Goal: Navigation & Orientation: Find specific page/section

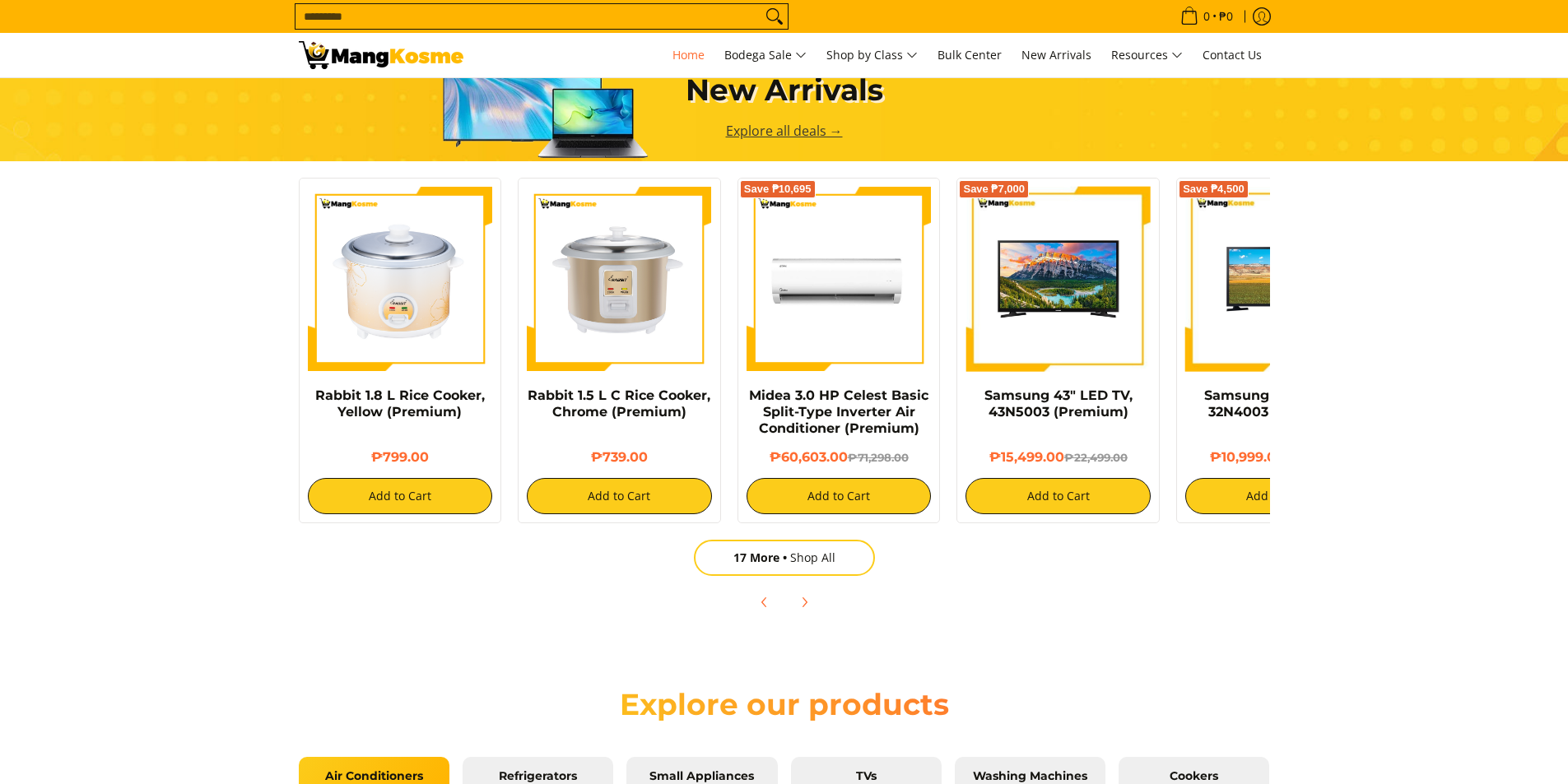
click at [825, 136] on link "Explore all deals →" at bounding box center [784, 131] width 117 height 18
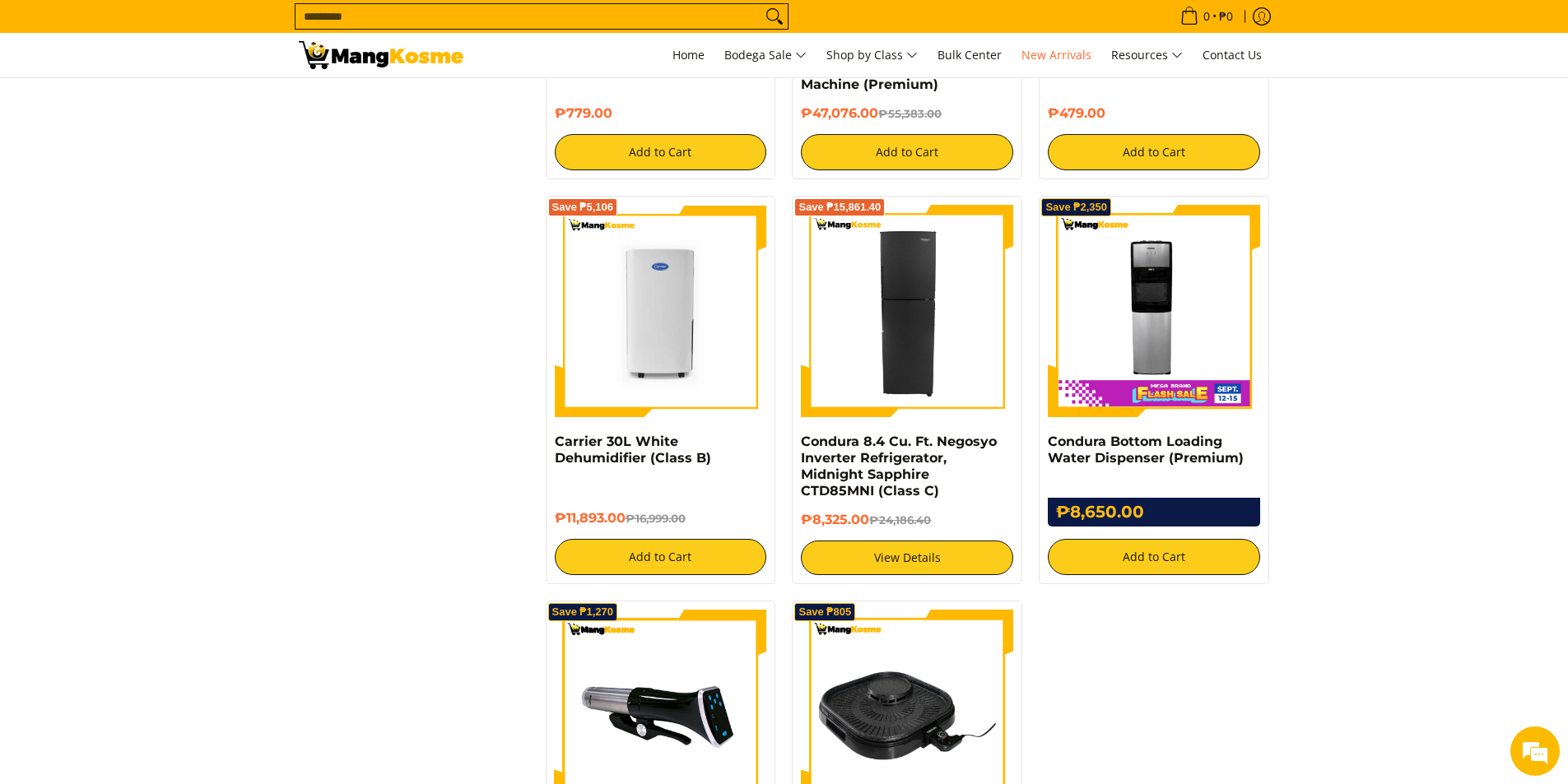
scroll to position [2524, 0]
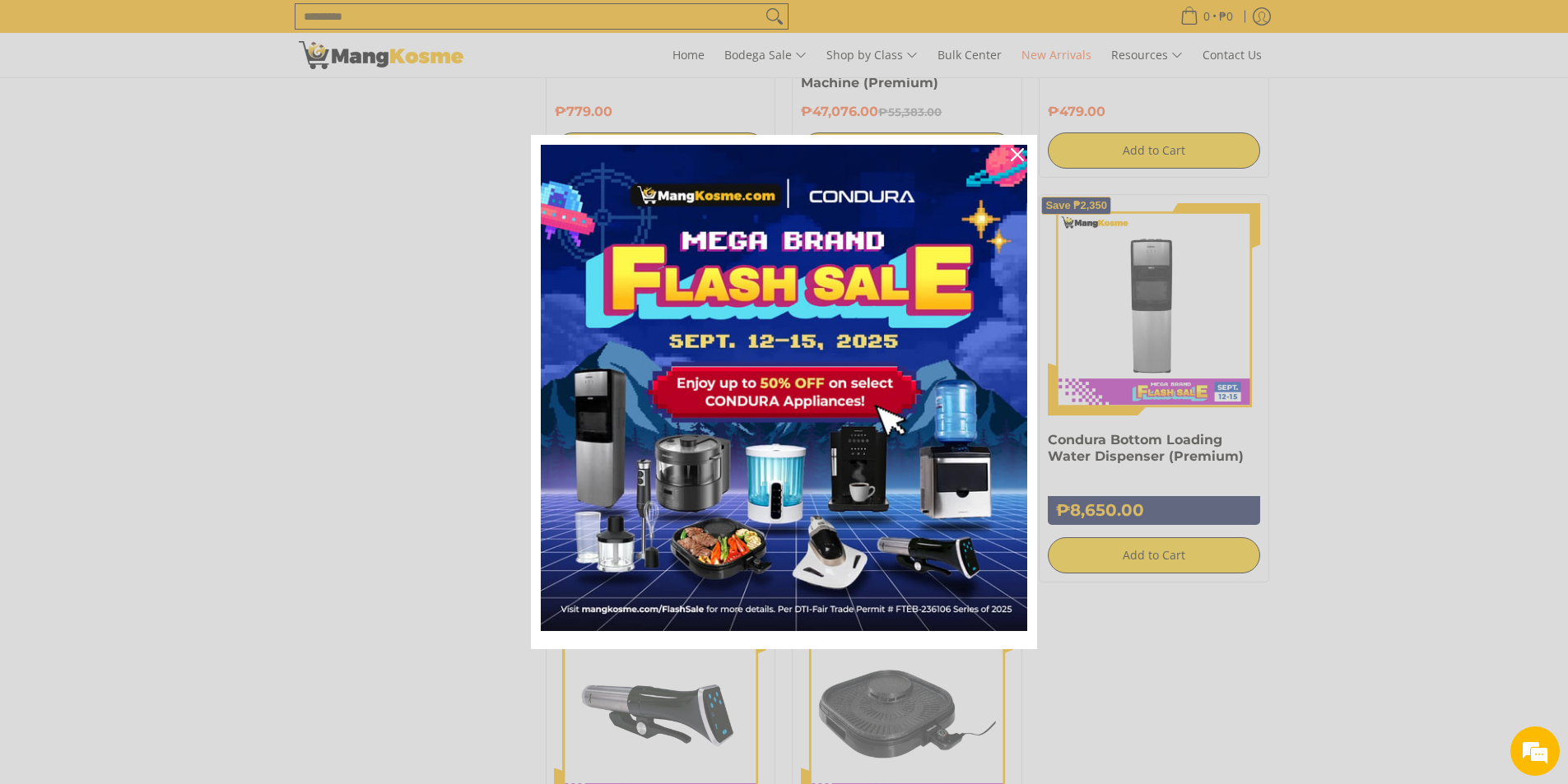
click at [1369, 506] on div "Marketing offer form" at bounding box center [784, 392] width 1568 height 784
click at [1021, 156] on icon "close icon" at bounding box center [1017, 155] width 13 height 13
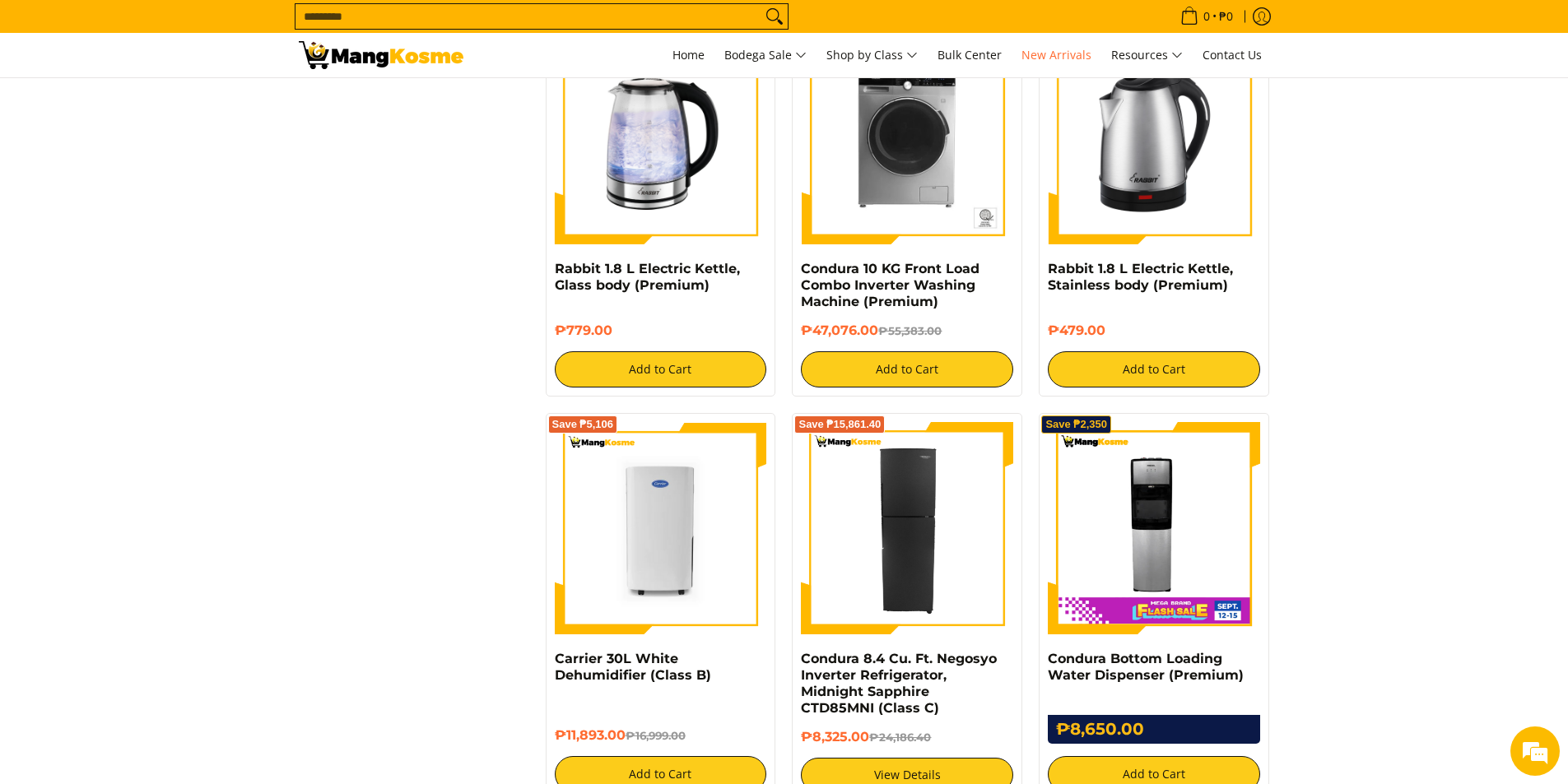
scroll to position [2304, 0]
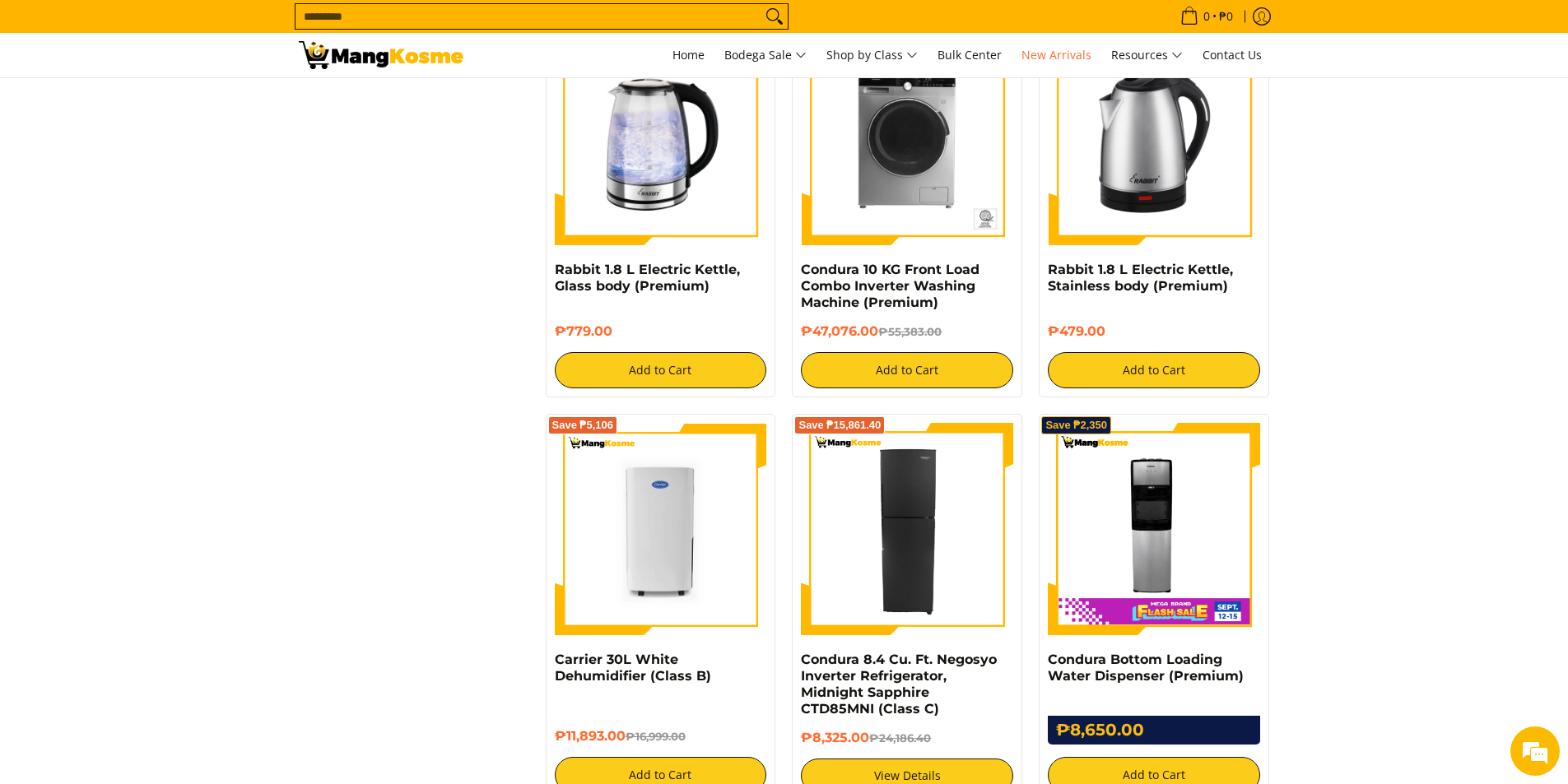
click at [456, 57] on img at bounding box center [381, 55] width 164 height 28
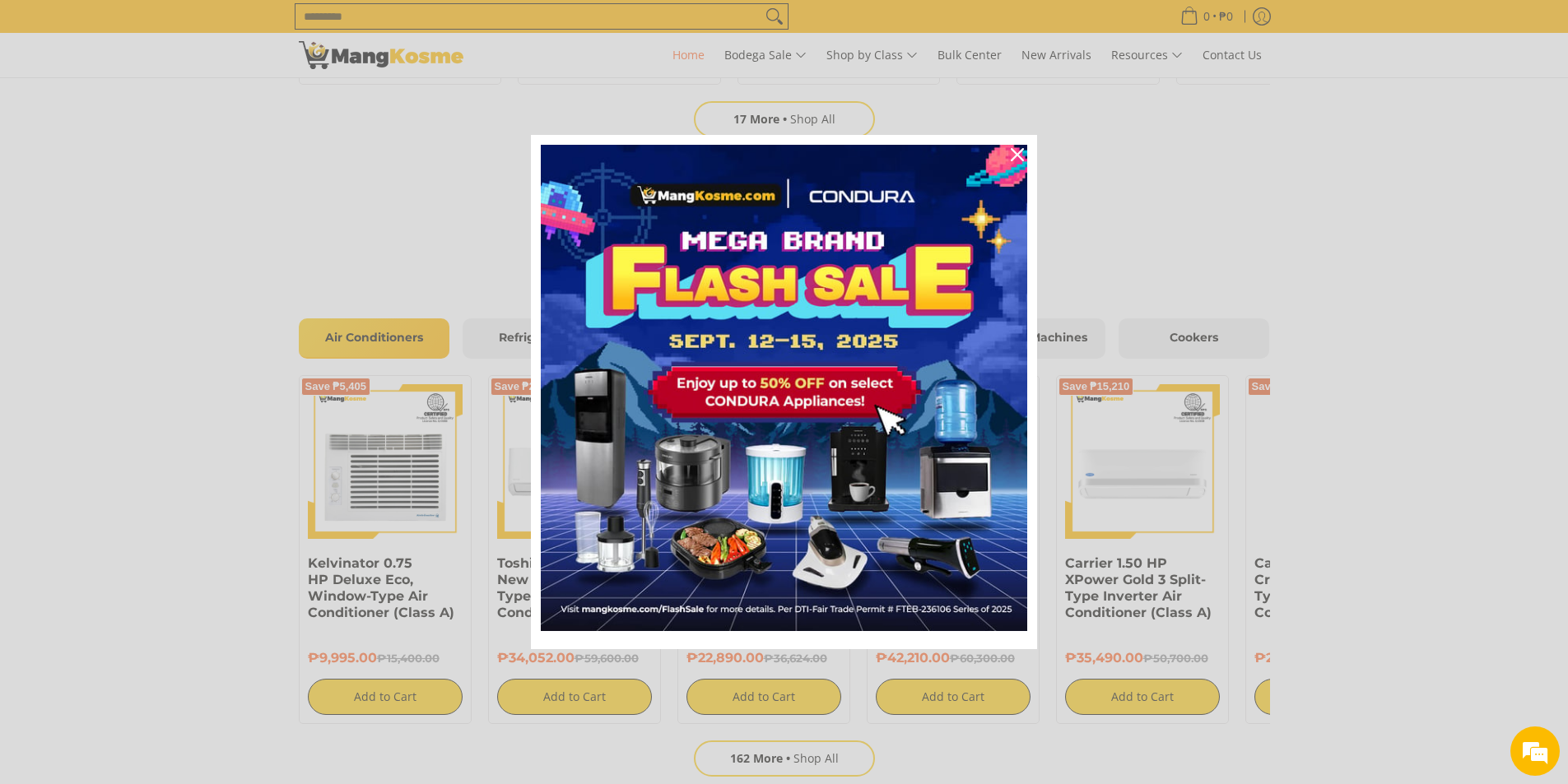
scroll to position [0, 654]
click at [1014, 146] on div "Close" at bounding box center [1017, 154] width 27 height 27
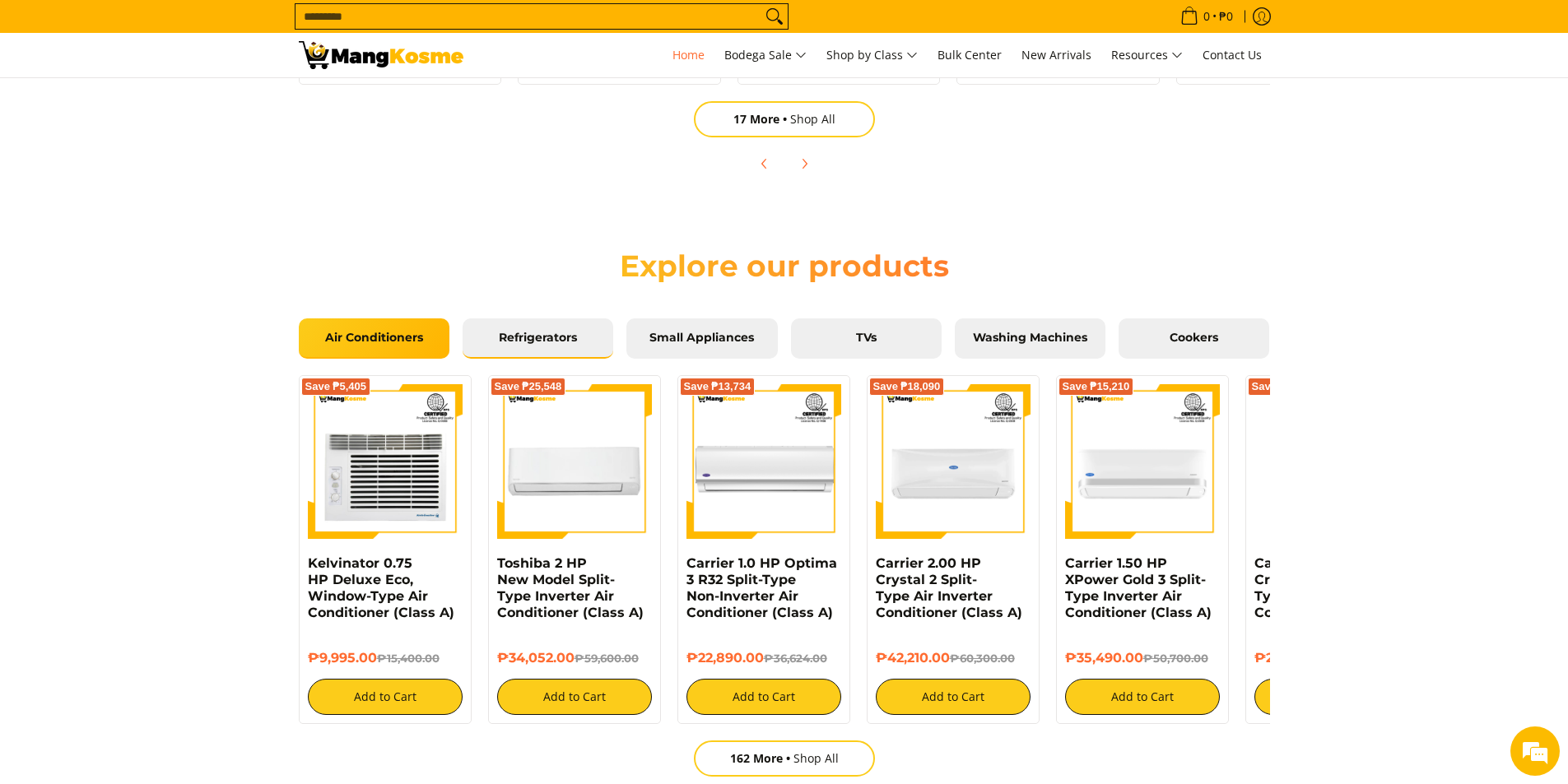
click at [559, 354] on link "Refrigerators" at bounding box center [537, 339] width 150 height 42
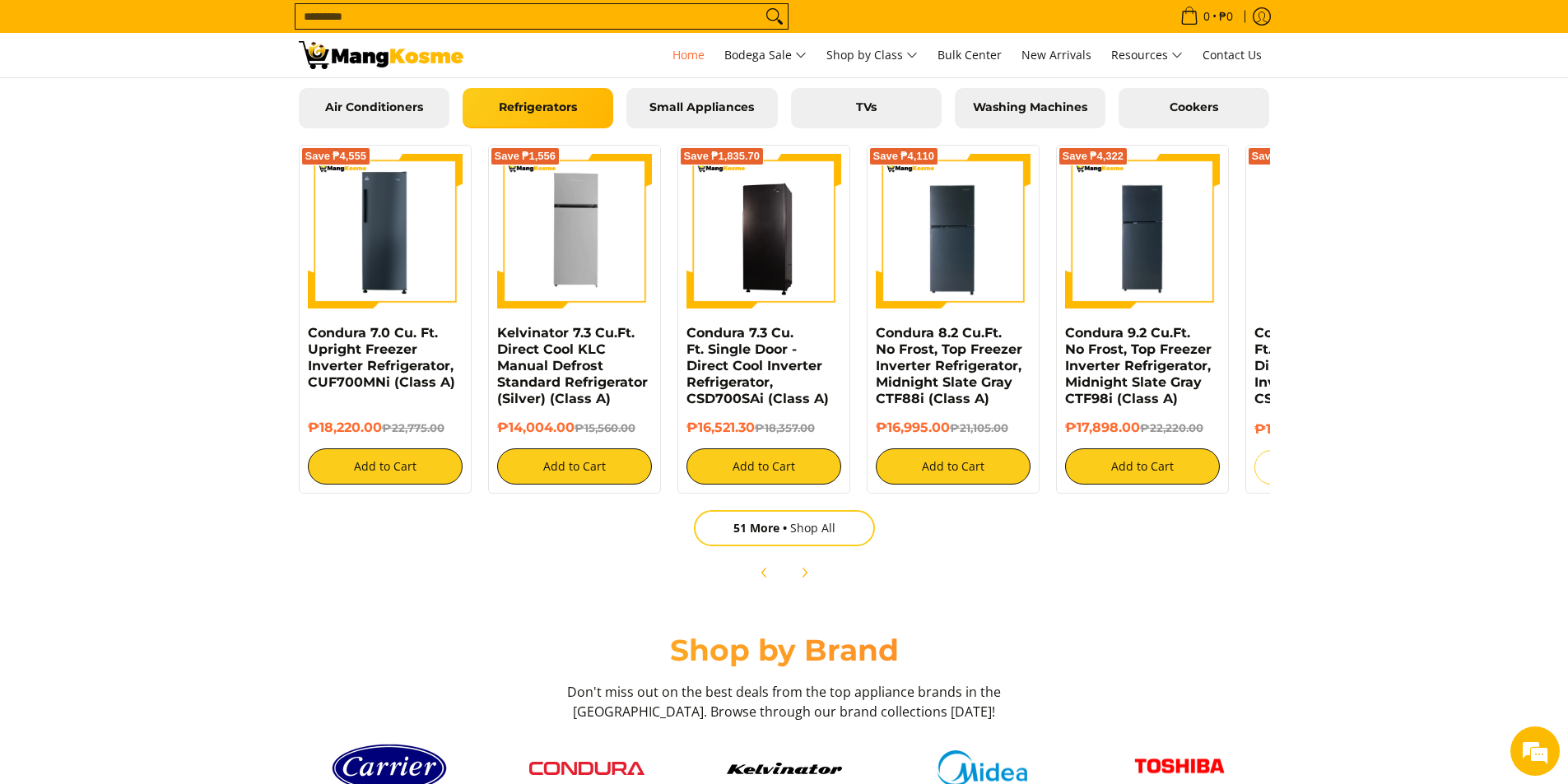
scroll to position [1645, 0]
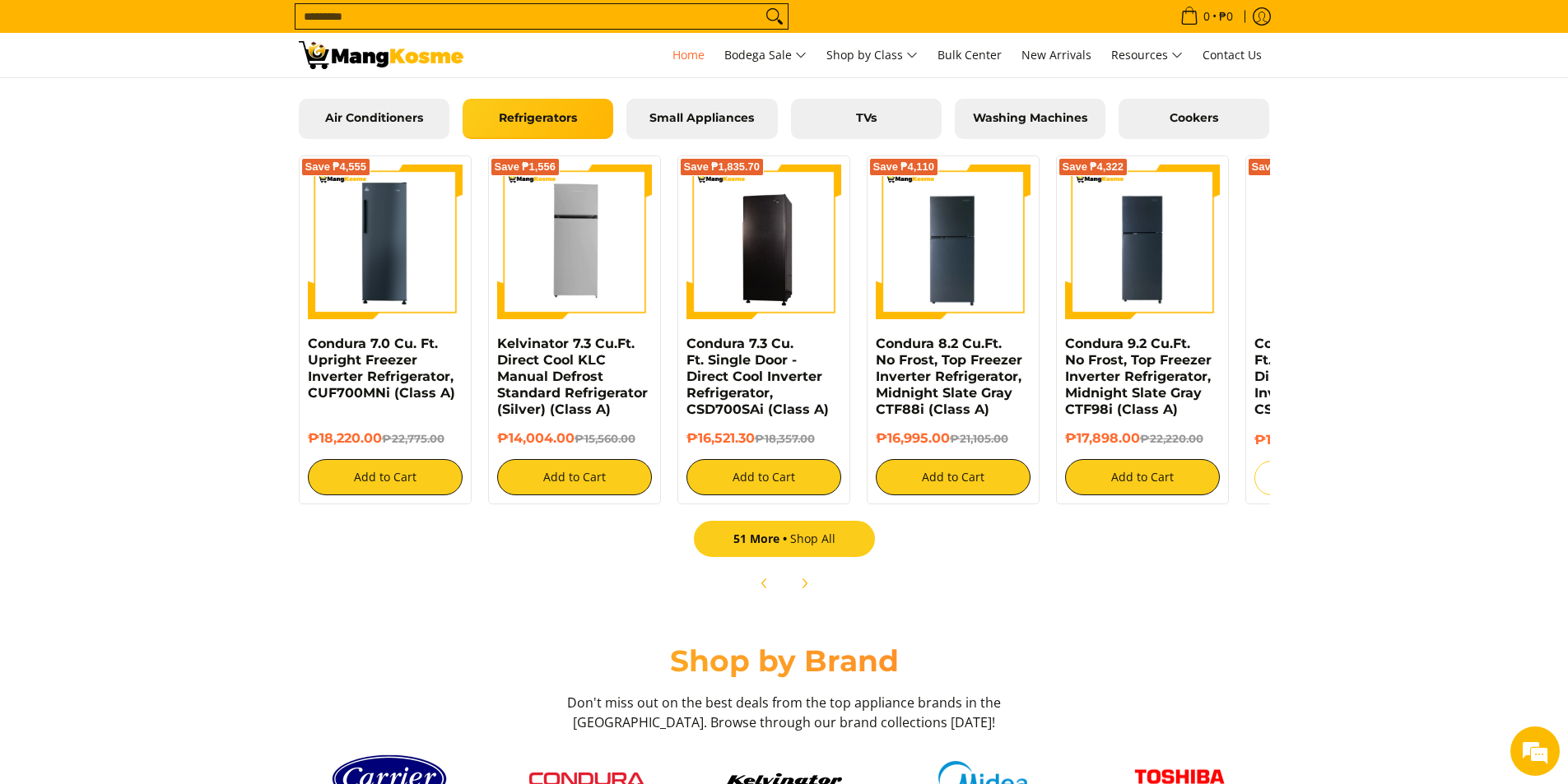
click at [850, 546] on link "51 More Shop All" at bounding box center [784, 539] width 181 height 36
